Goal: Find specific page/section: Find specific page/section

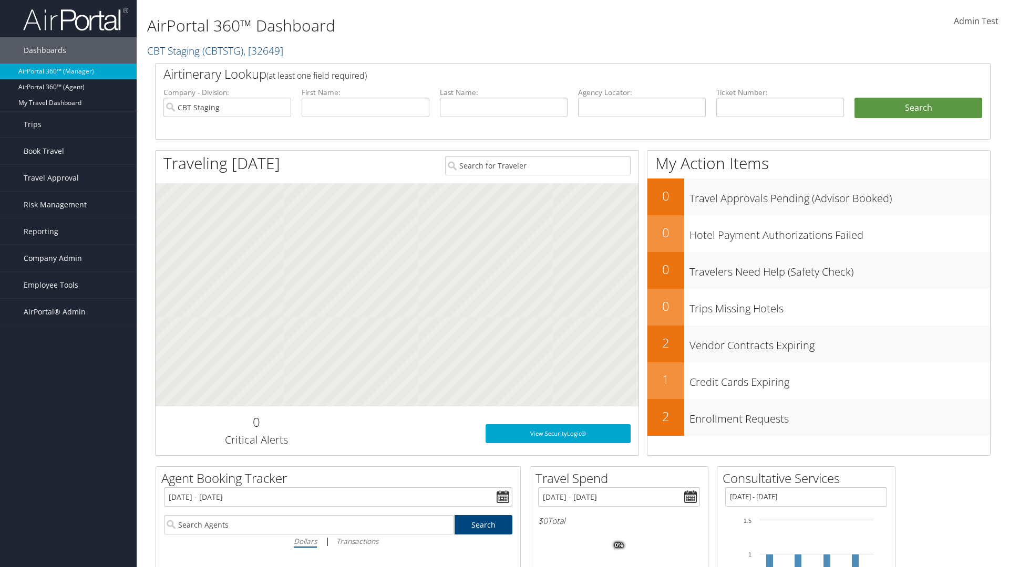
click at [68, 259] on span "Company Admin" at bounding box center [53, 258] width 58 height 26
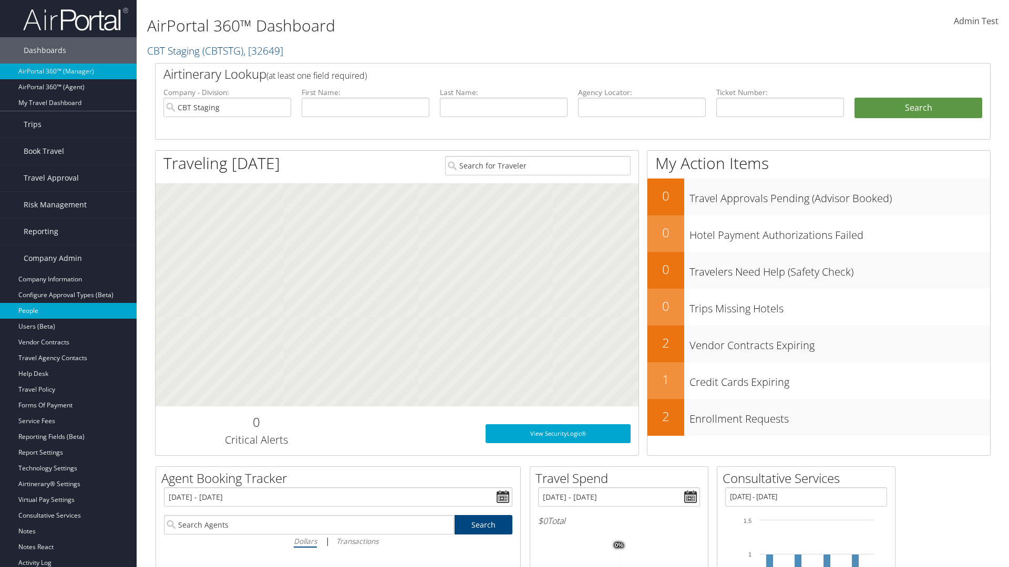
click at [68, 311] on link "People" at bounding box center [68, 311] width 137 height 16
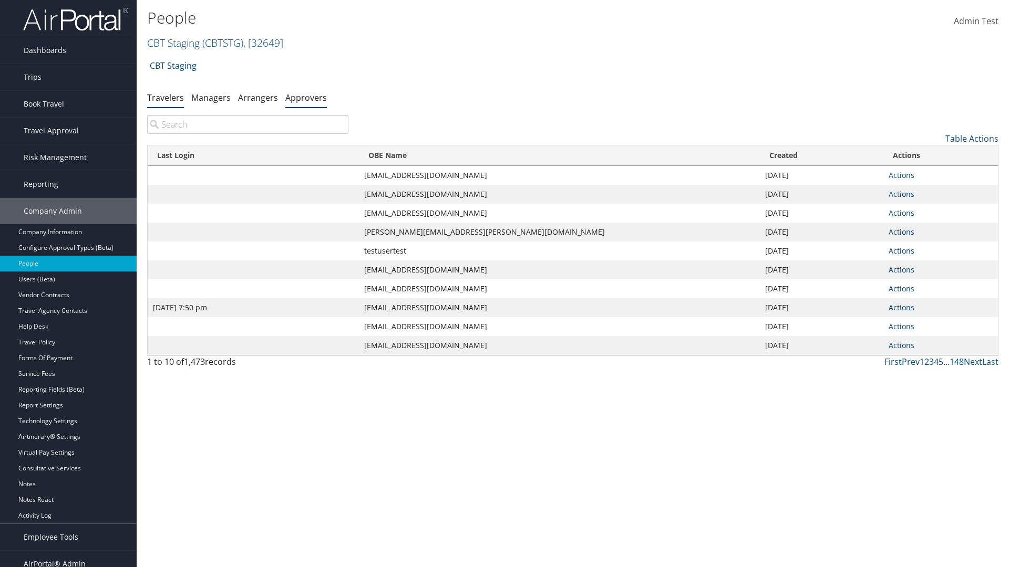
click at [306, 97] on link "Approvers" at bounding box center [306, 98] width 42 height 12
